Goal: Task Accomplishment & Management: Complete application form

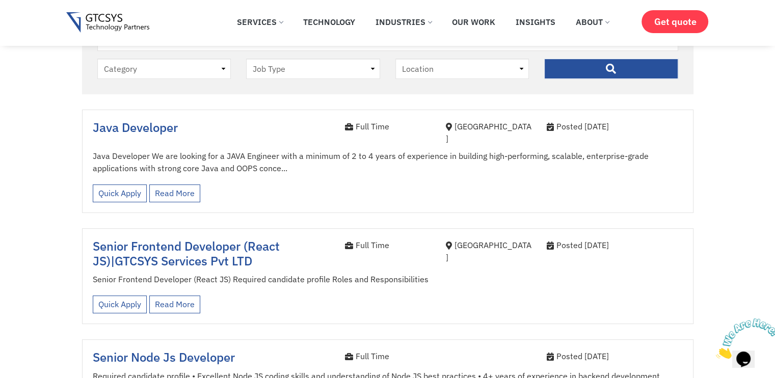
scroll to position [278, 0]
click at [278, 150] on p "Java Developer We are looking for a JAVA Engineer with a minimum of 2 to 4 year…" at bounding box center [388, 162] width 590 height 24
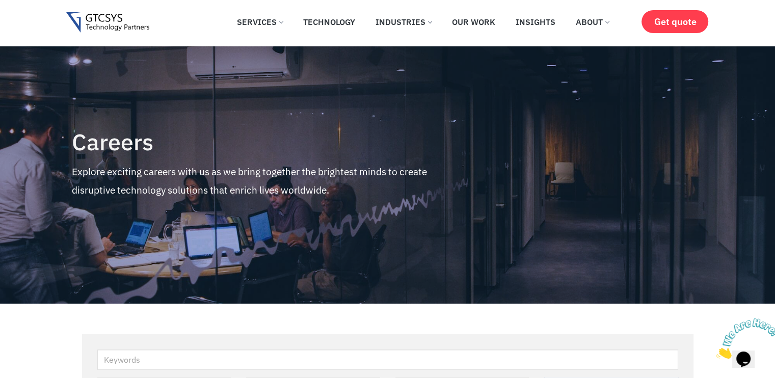
scroll to position [6, 0]
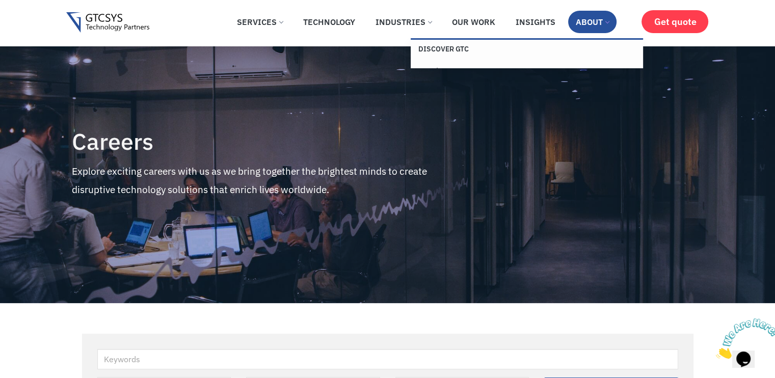
drag, startPoint x: 327, startPoint y: 1, endPoint x: 579, endPoint y: 20, distance: 253.0
click at [579, 20] on link "About" at bounding box center [592, 22] width 48 height 22
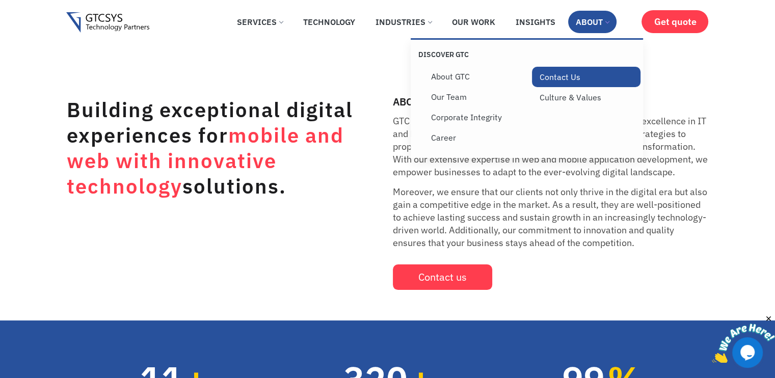
click at [567, 83] on link "Contact Us" at bounding box center [586, 77] width 109 height 20
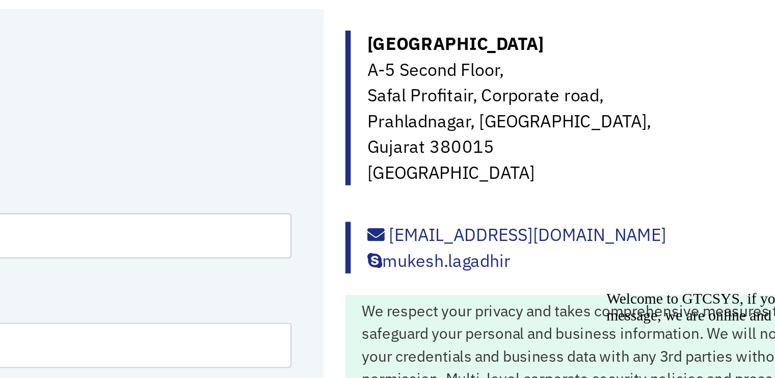
scroll to position [171, 0]
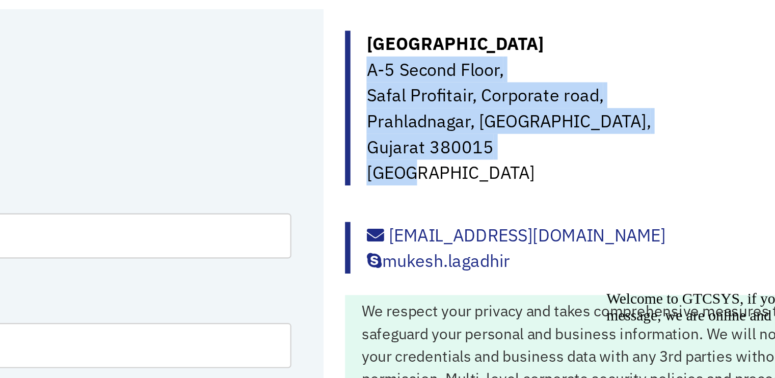
drag, startPoint x: 472, startPoint y: 75, endPoint x: 501, endPoint y: 128, distance: 60.5
click at [501, 128] on p "Ahmedabad A-5 Second Floor, Safal Profitair, Corporate road, Prahladnagar, Ahme…" at bounding box center [585, 94] width 226 height 73
click at [493, 103] on p "Ahmedabad A-5 Second Floor, Safal Profitair, Corporate road, Prahladnagar, Ahme…" at bounding box center [585, 94] width 226 height 73
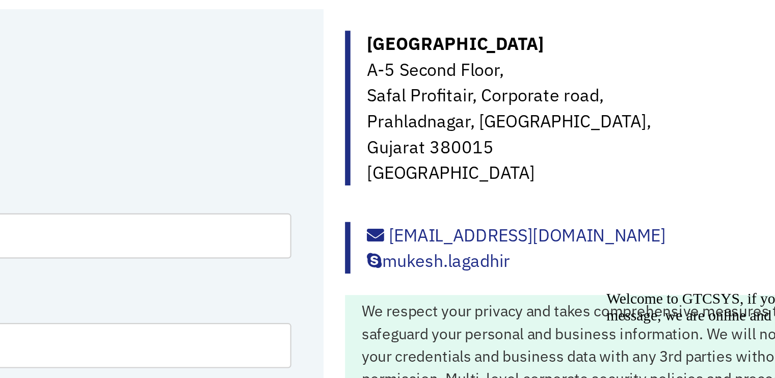
click at [489, 86] on p "Ahmedabad A-5 Second Floor, Safal Profitair, Corporate road, Prahladnagar, Ahme…" at bounding box center [585, 94] width 226 height 73
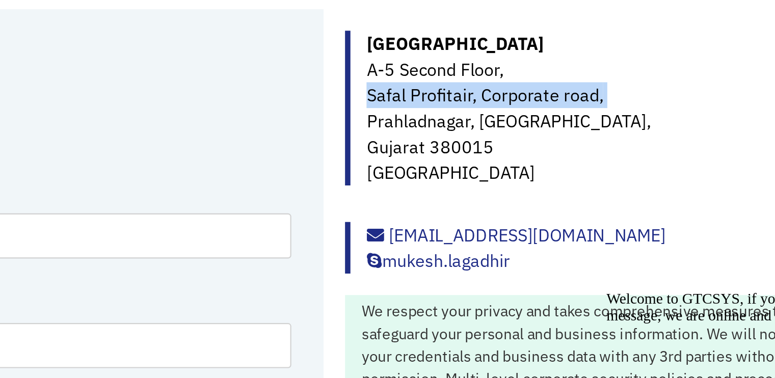
click at [489, 86] on p "Ahmedabad A-5 Second Floor, Safal Profitair, Corporate road, Prahladnagar, Ahme…" at bounding box center [585, 94] width 226 height 73
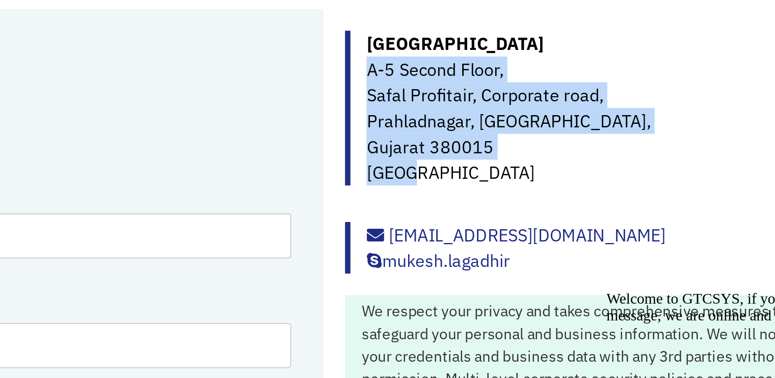
drag, startPoint x: 471, startPoint y: 76, endPoint x: 496, endPoint y: 127, distance: 57.5
click at [496, 127] on div "Ahmedabad A-5 Second Floor, Safal Profitair, Corporate road, Prahladnagar, Ahme…" at bounding box center [580, 94] width 237 height 73
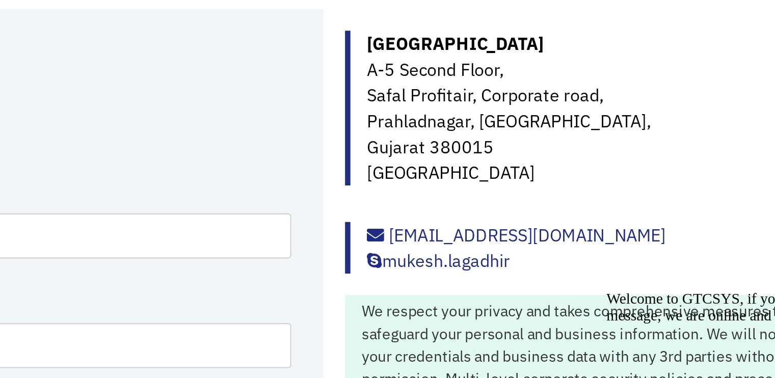
click at [497, 68] on strong "Ahmedabad" at bounding box center [514, 64] width 84 height 10
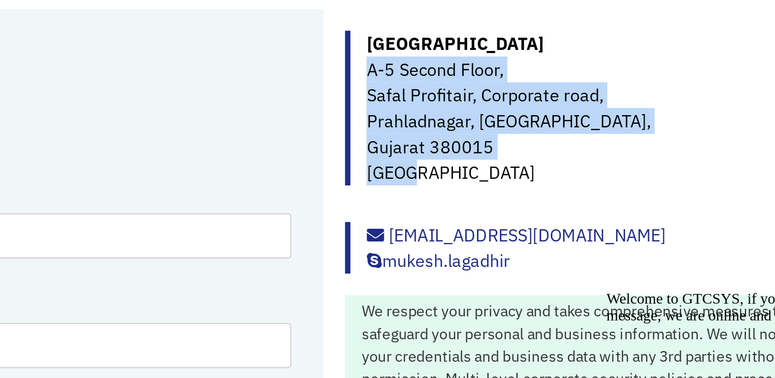
drag, startPoint x: 491, startPoint y: 127, endPoint x: 473, endPoint y: 77, distance: 52.7
click at [473, 77] on p "Ahmedabad A-5 Second Floor, Safal Profitair, Corporate road, Prahladnagar, Ahme…" at bounding box center [585, 94] width 226 height 73
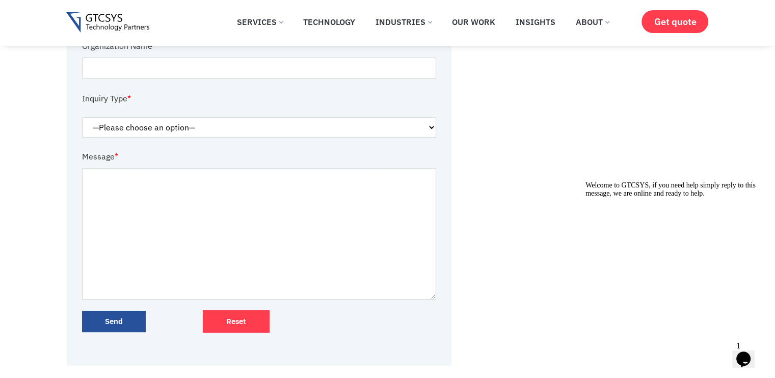
scroll to position [368, 0]
click at [373, 119] on select "—Please choose an option— Request for service Media and Public Relations Career…" at bounding box center [259, 128] width 355 height 20
select select "Career Seekers"
click at [82, 129] on select "—Please choose an option— Request for service Media and Public Relations Career…" at bounding box center [259, 128] width 355 height 20
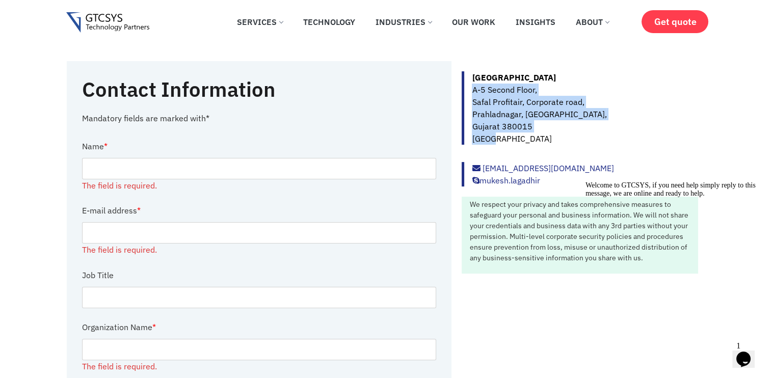
scroll to position [157, 0]
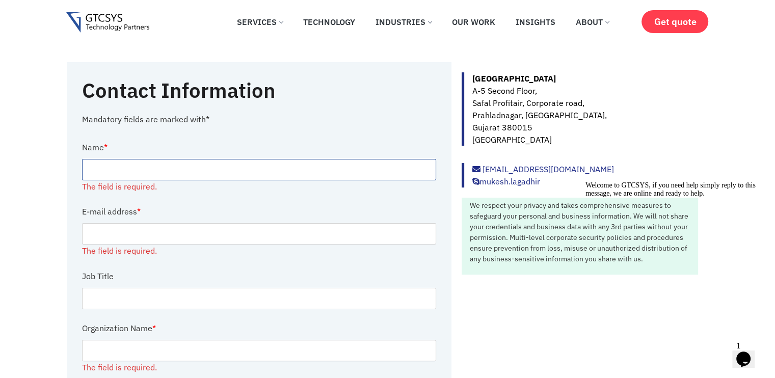
click at [324, 169] on input "Contact form" at bounding box center [259, 169] width 355 height 21
type input "Ritul Lunagaria"
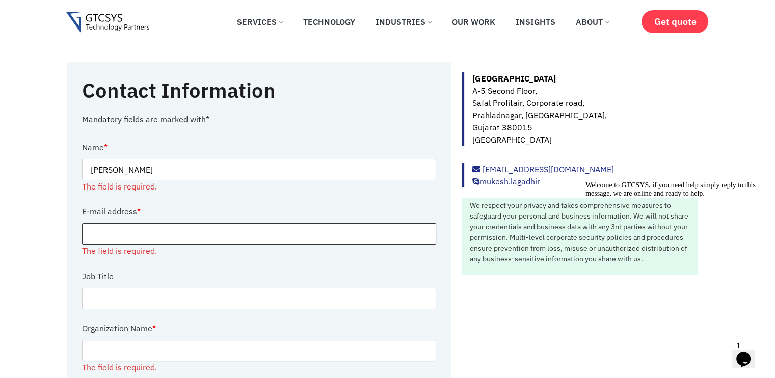
type input "ritullunagaria04@gmail.com"
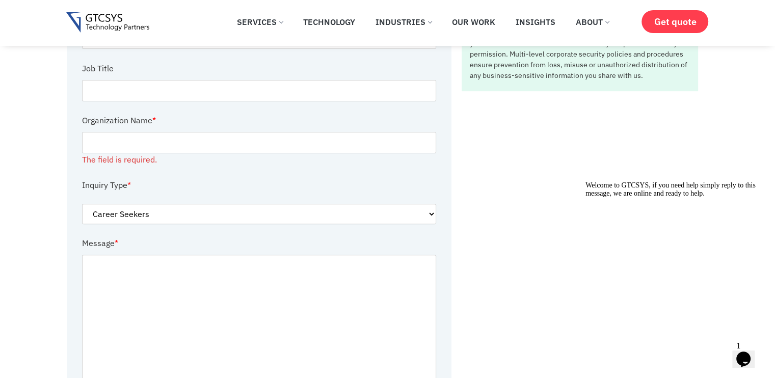
scroll to position [296, 0]
click at [232, 87] on input "Contact form" at bounding box center [259, 89] width 355 height 21
type input "java"
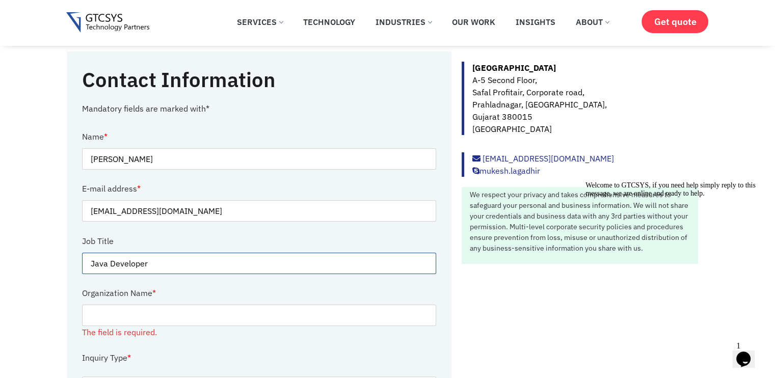
scroll to position [316, 0]
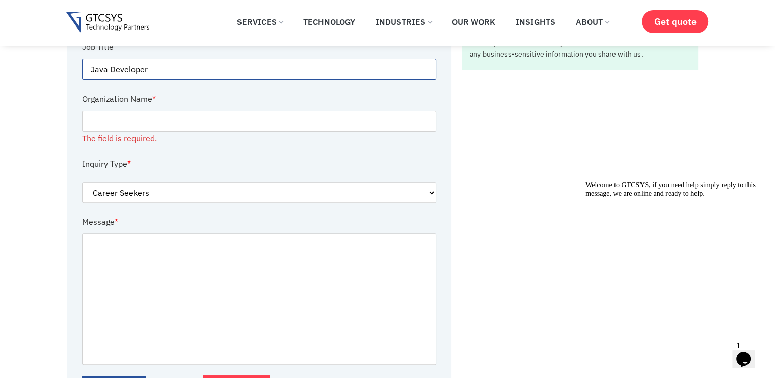
type input "Java Developer"
click at [248, 124] on input "Contact form" at bounding box center [259, 121] width 355 height 21
click at [250, 152] on p "Inquiry Type *" at bounding box center [259, 163] width 355 height 23
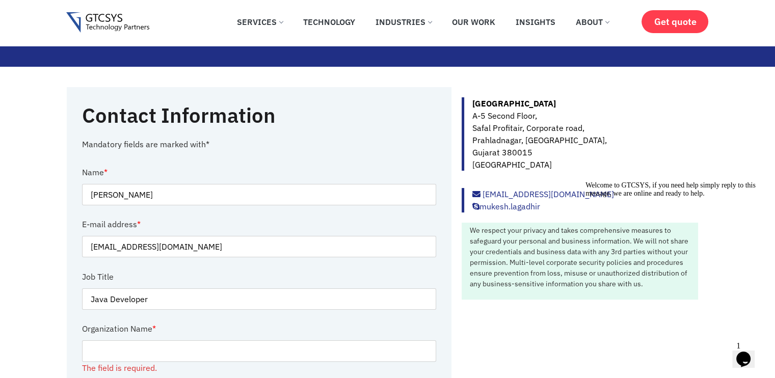
scroll to position [128, 0]
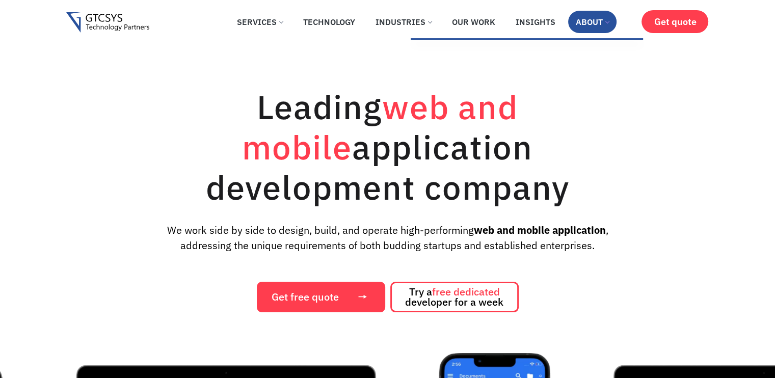
click at [575, 23] on link "About" at bounding box center [592, 22] width 48 height 22
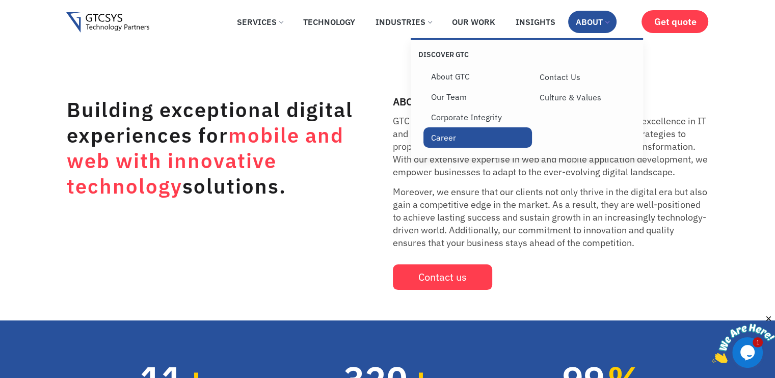
click at [458, 135] on link "Career" at bounding box center [478, 137] width 109 height 20
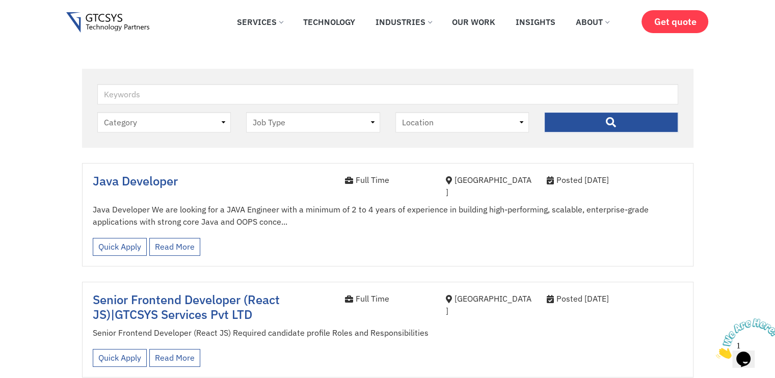
scroll to position [271, 0]
click at [141, 188] on span "Java Developer" at bounding box center [135, 181] width 85 height 16
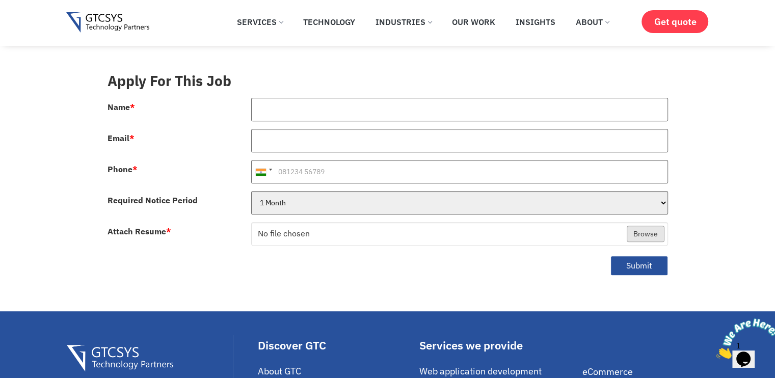
scroll to position [371, 0]
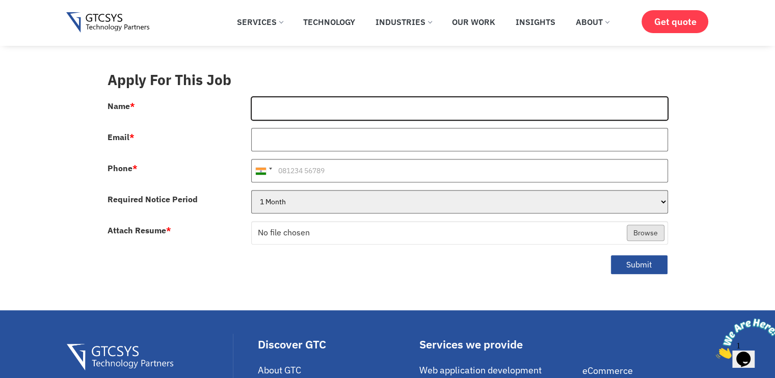
click at [333, 99] on input "Name *" at bounding box center [459, 108] width 417 height 23
type input "[PERSON_NAME]"
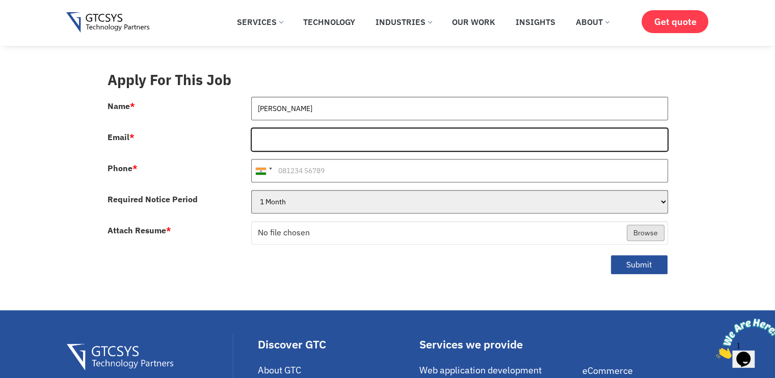
type input "[EMAIL_ADDRESS][DOMAIN_NAME]"
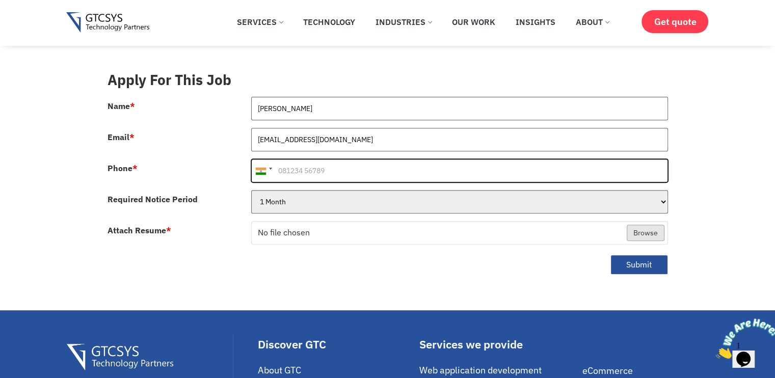
type input "[PHONE_NUMBER]"
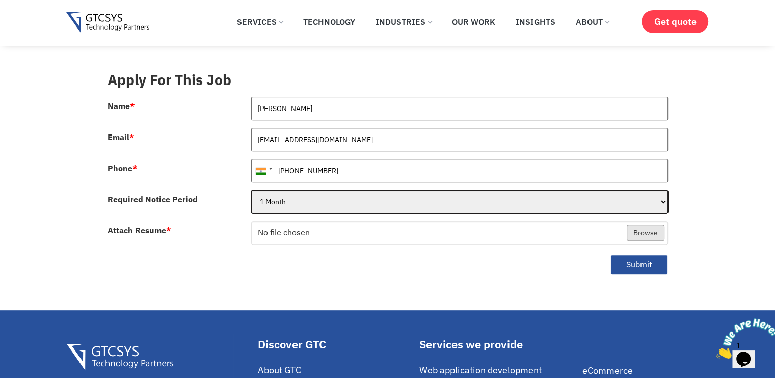
click at [320, 190] on select "1 Month 2 Months 3Months" at bounding box center [459, 201] width 417 height 23
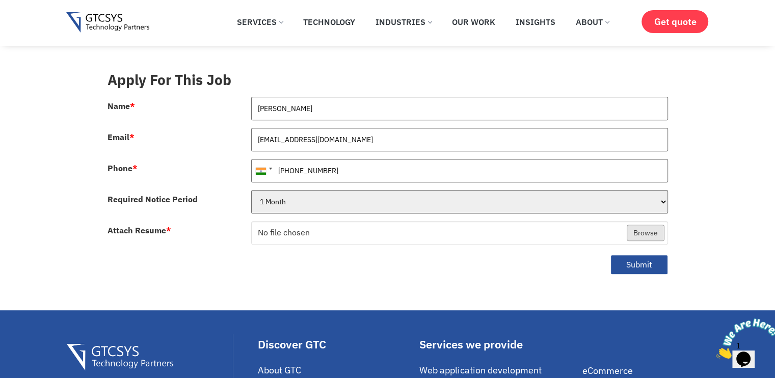
click at [298, 261] on div "Submit" at bounding box center [388, 268] width 576 height 33
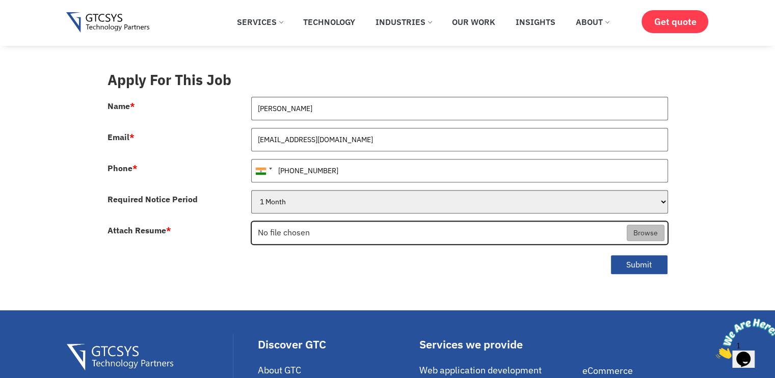
click at [324, 222] on input "Attach Resume *" at bounding box center [460, 233] width 416 height 23
type input "C:\fakepath\RitulLunagariaCV.pdf"
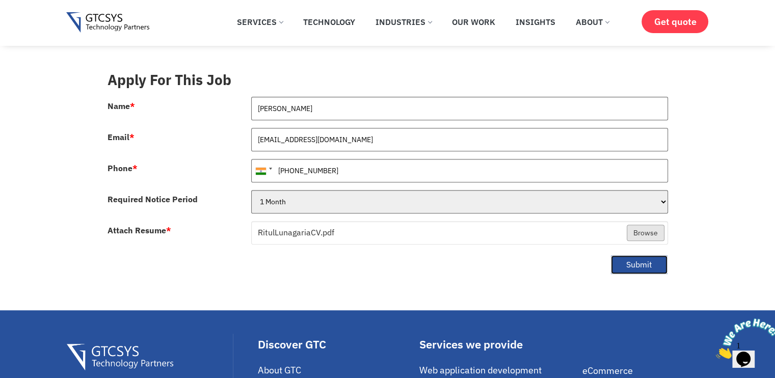
click at [637, 255] on button "Submit" at bounding box center [640, 265] width 58 height 20
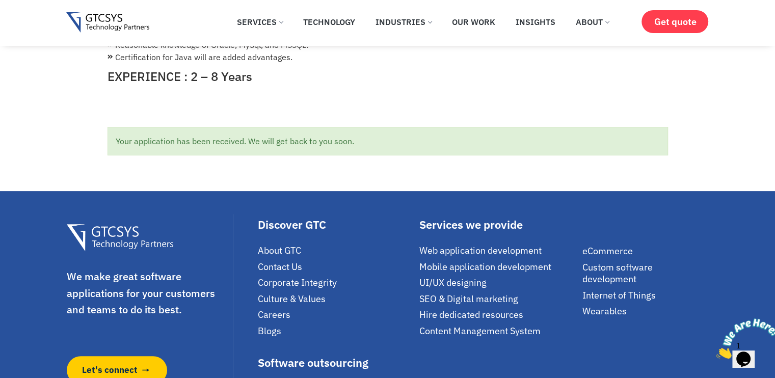
scroll to position [308, 0]
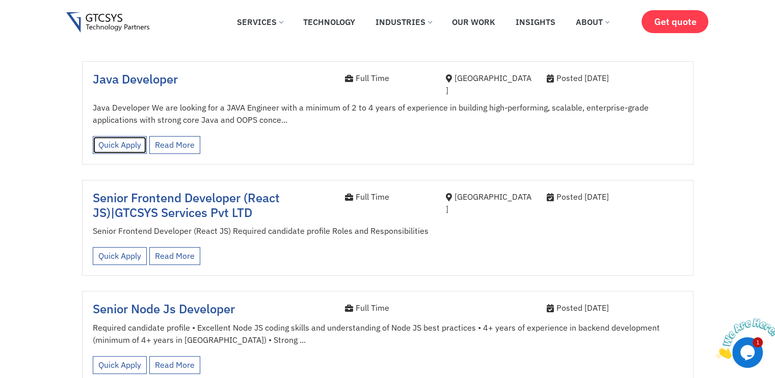
click at [121, 137] on link "Quick Apply" at bounding box center [120, 145] width 54 height 18
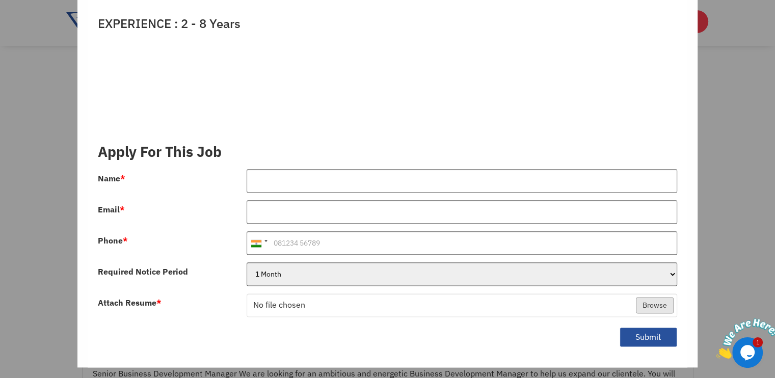
scroll to position [1185, 0]
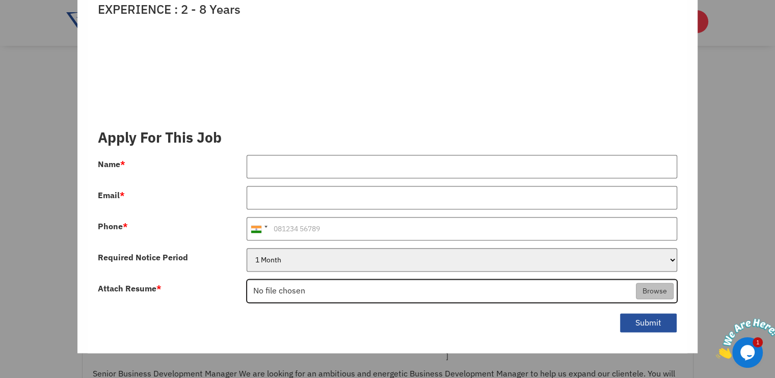
click at [302, 280] on input "Attach Resume *" at bounding box center [462, 291] width 430 height 23
